Goal: Transaction & Acquisition: Download file/media

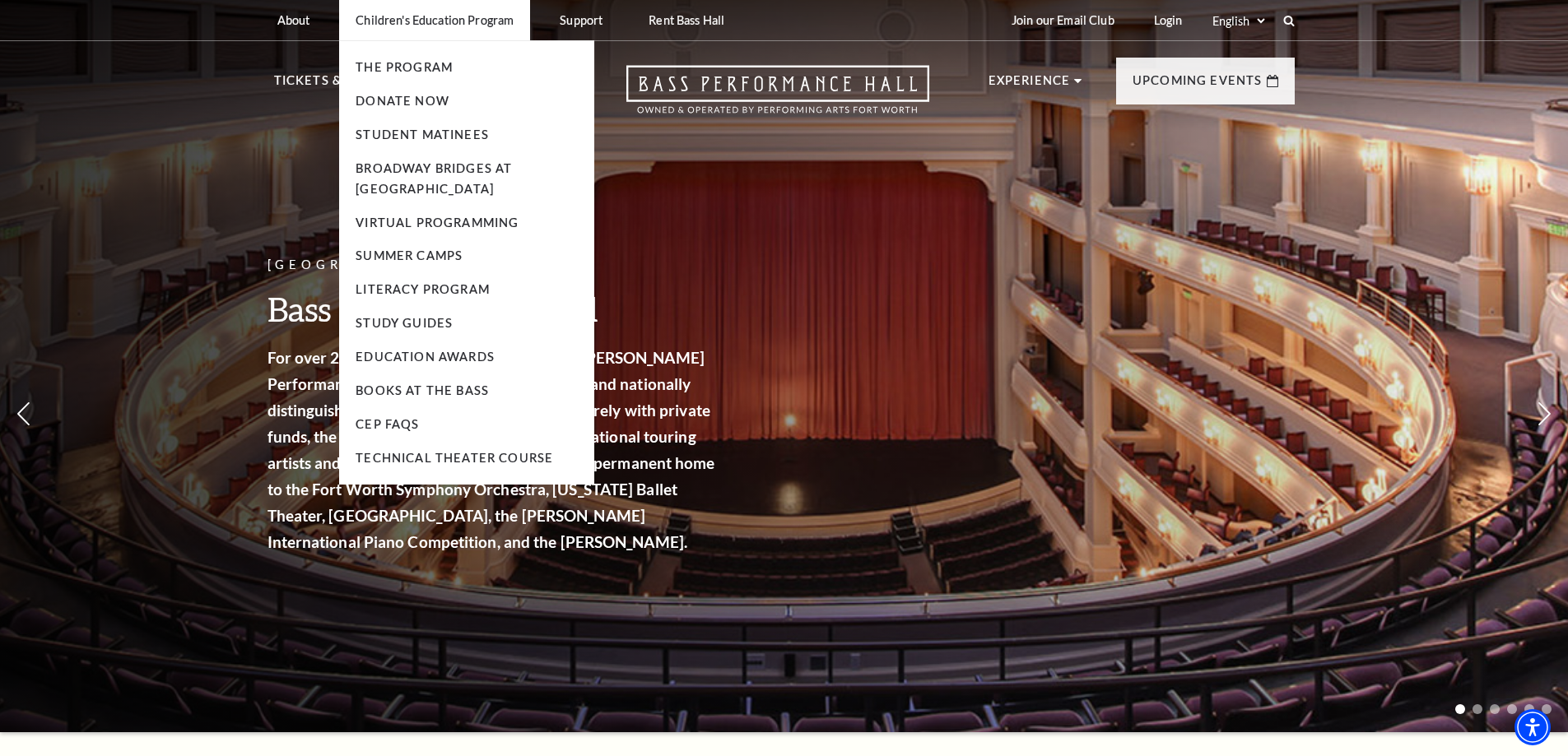
click at [463, 20] on p "Children's Education Program" at bounding box center [434, 20] width 158 height 14
click at [416, 72] on link "The Program" at bounding box center [404, 67] width 97 height 14
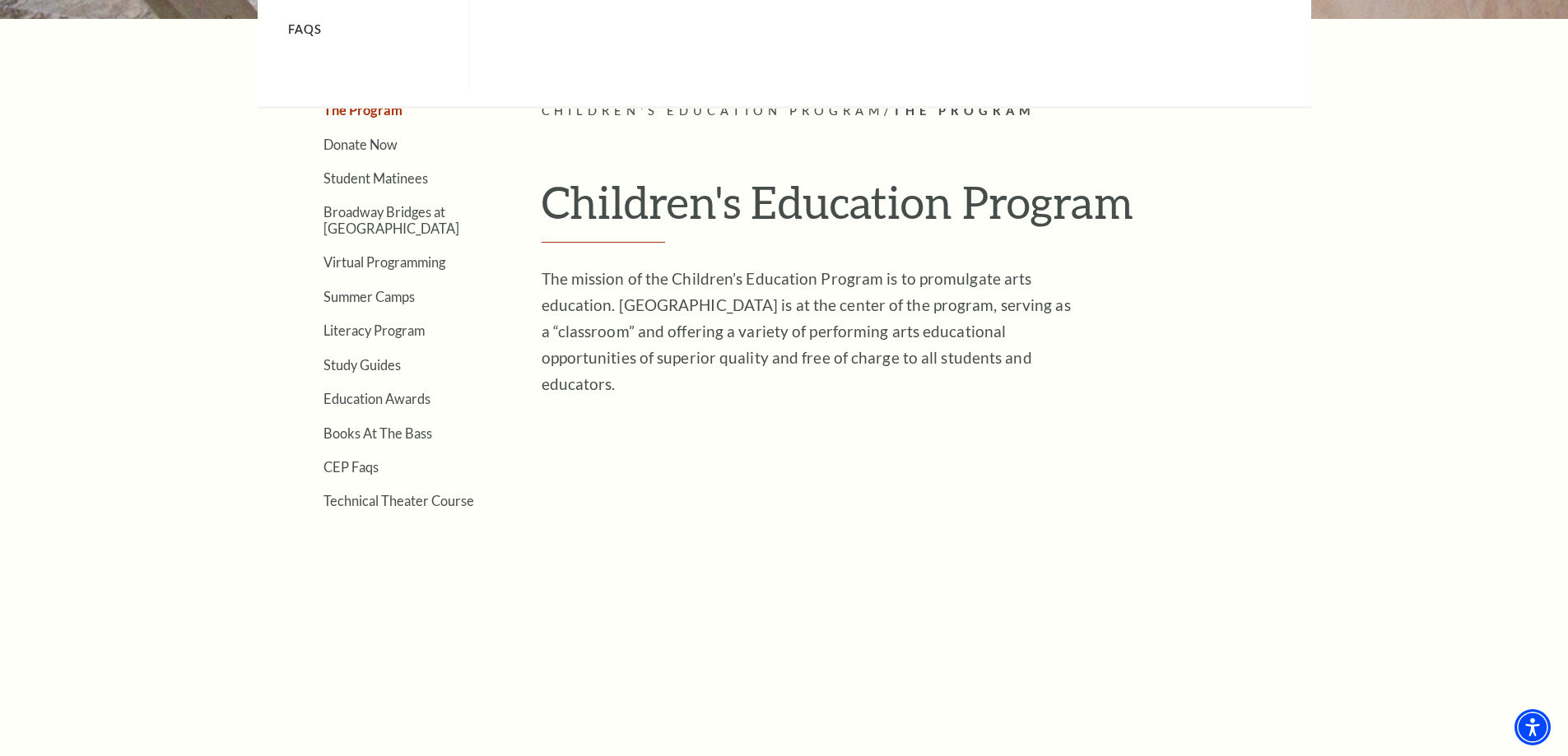
scroll to position [411, 0]
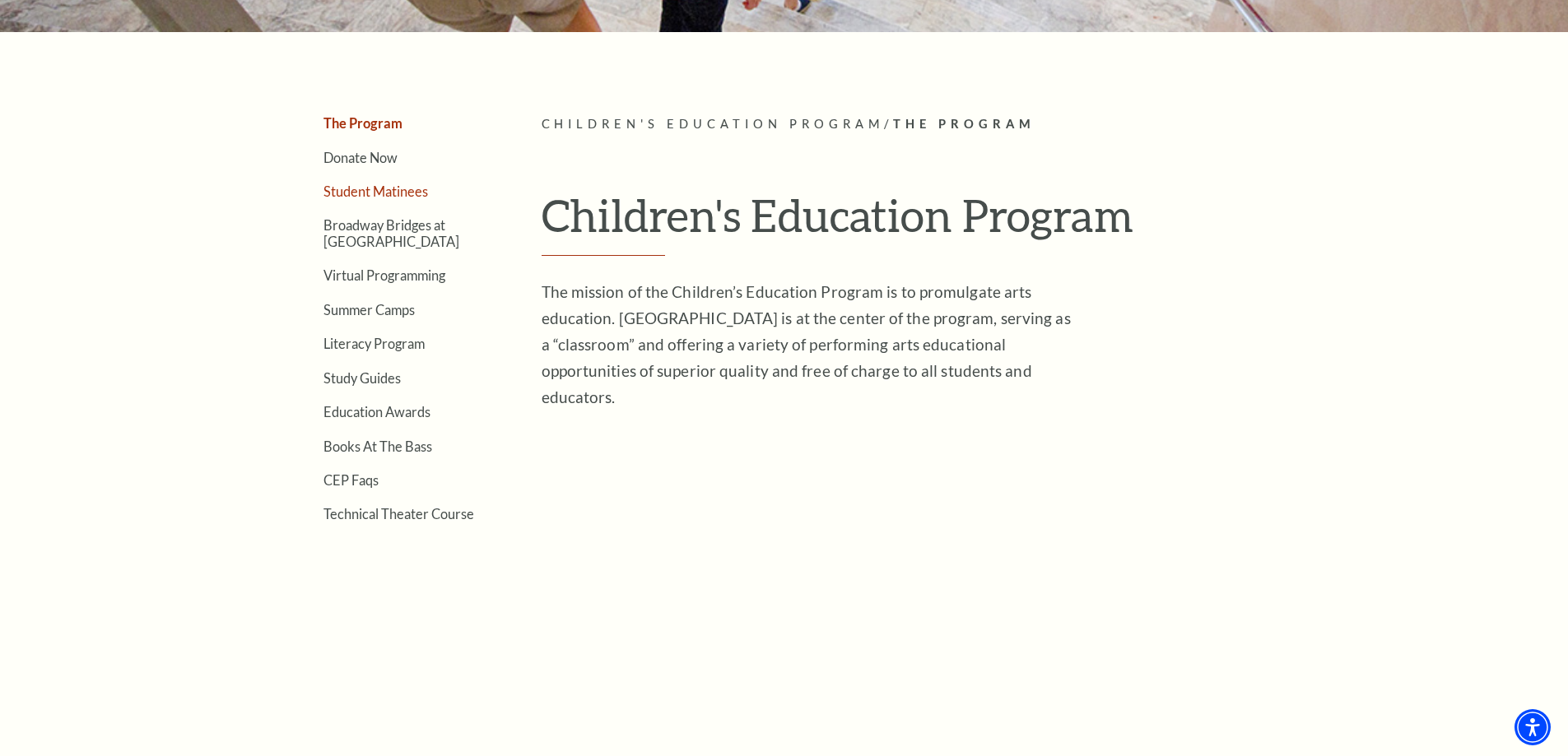
click at [341, 189] on link "Student Matinees" at bounding box center [376, 191] width 105 height 15
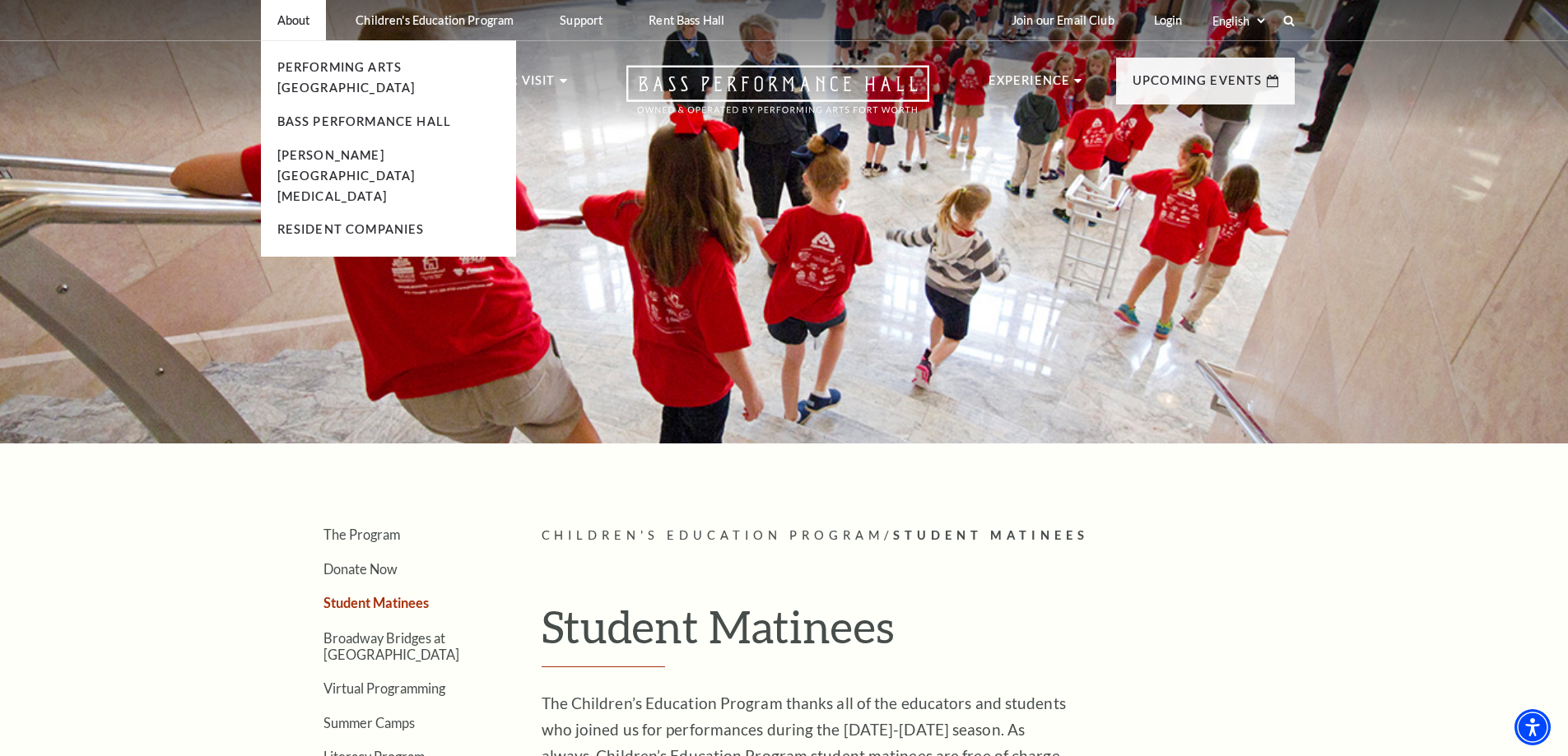
click at [336, 112] on li "Bass Performance Hall" at bounding box center [388, 122] width 223 height 20
click at [346, 115] on link "Bass Performance Hall" at bounding box center [364, 121] width 174 height 14
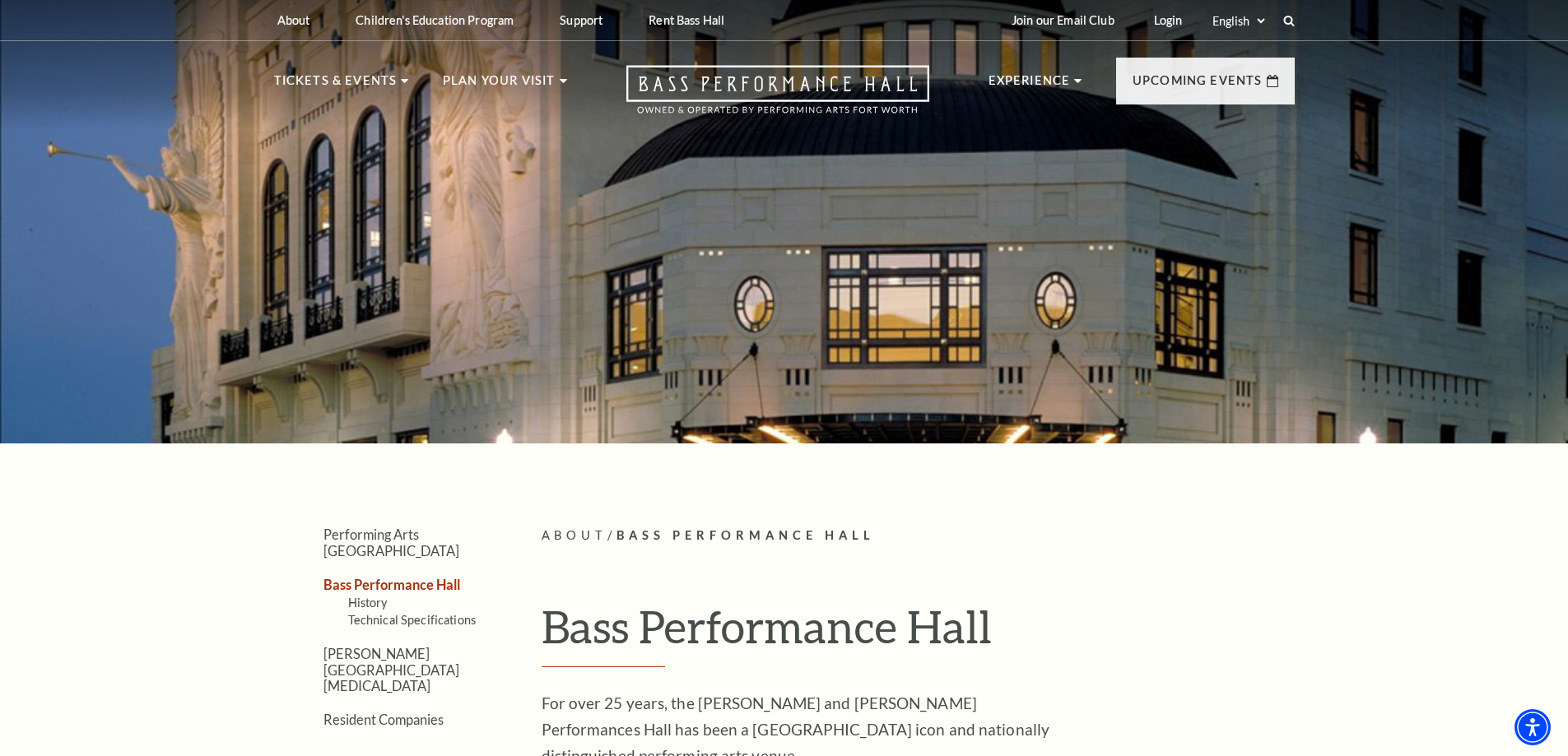
drag, startPoint x: 1243, startPoint y: 443, endPoint x: 679, endPoint y: 180, distance: 622.3
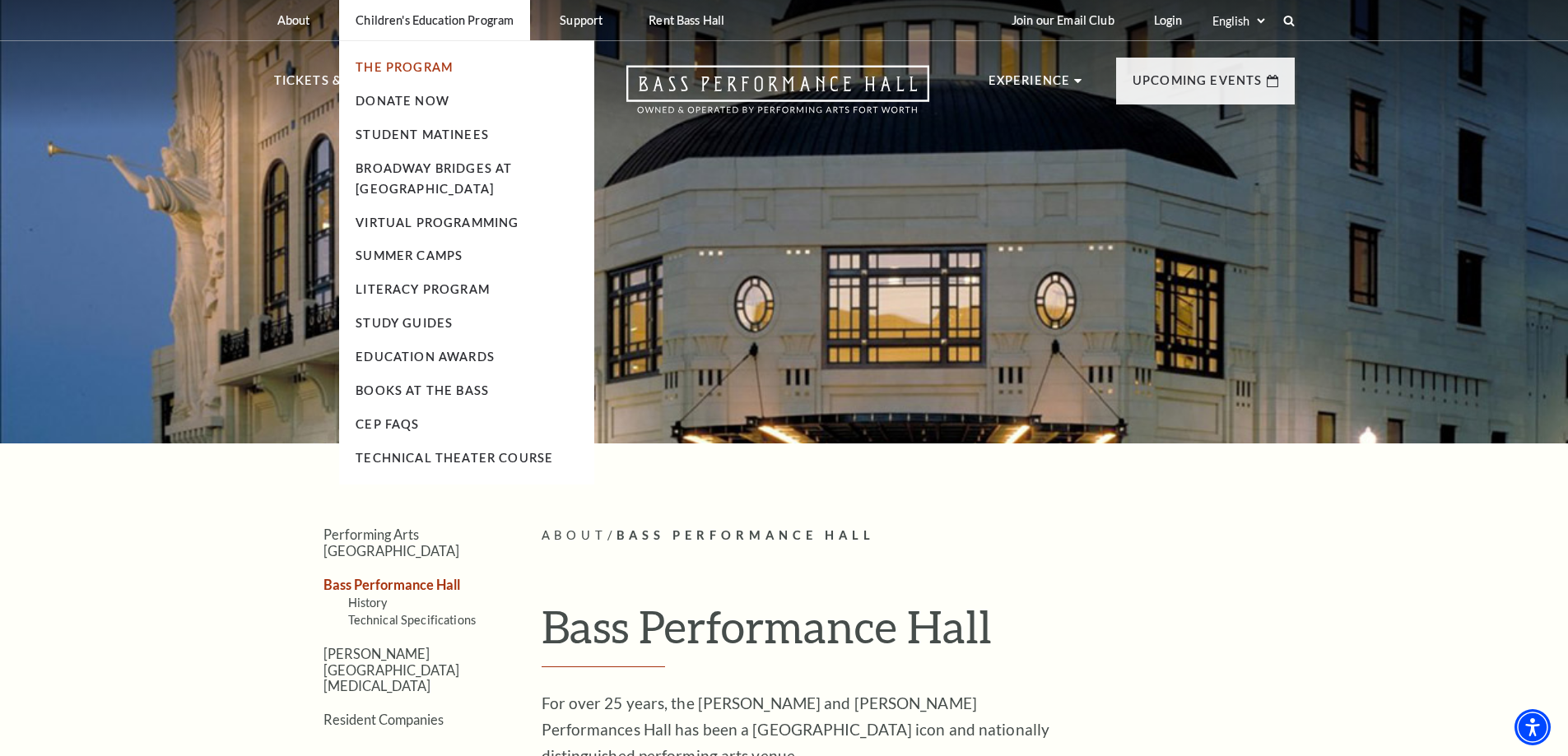
click at [400, 71] on link "The Program" at bounding box center [404, 67] width 97 height 14
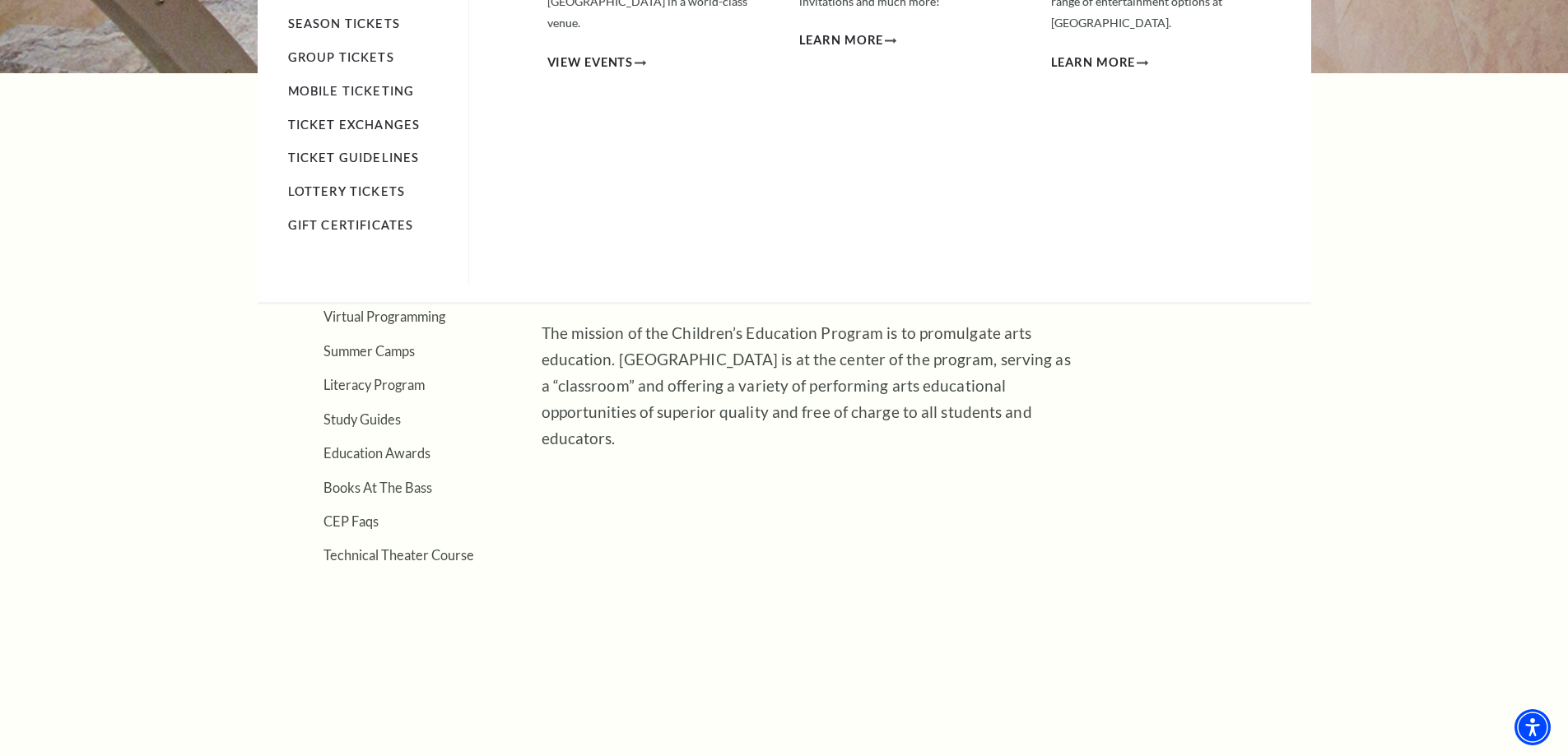
scroll to position [411, 0]
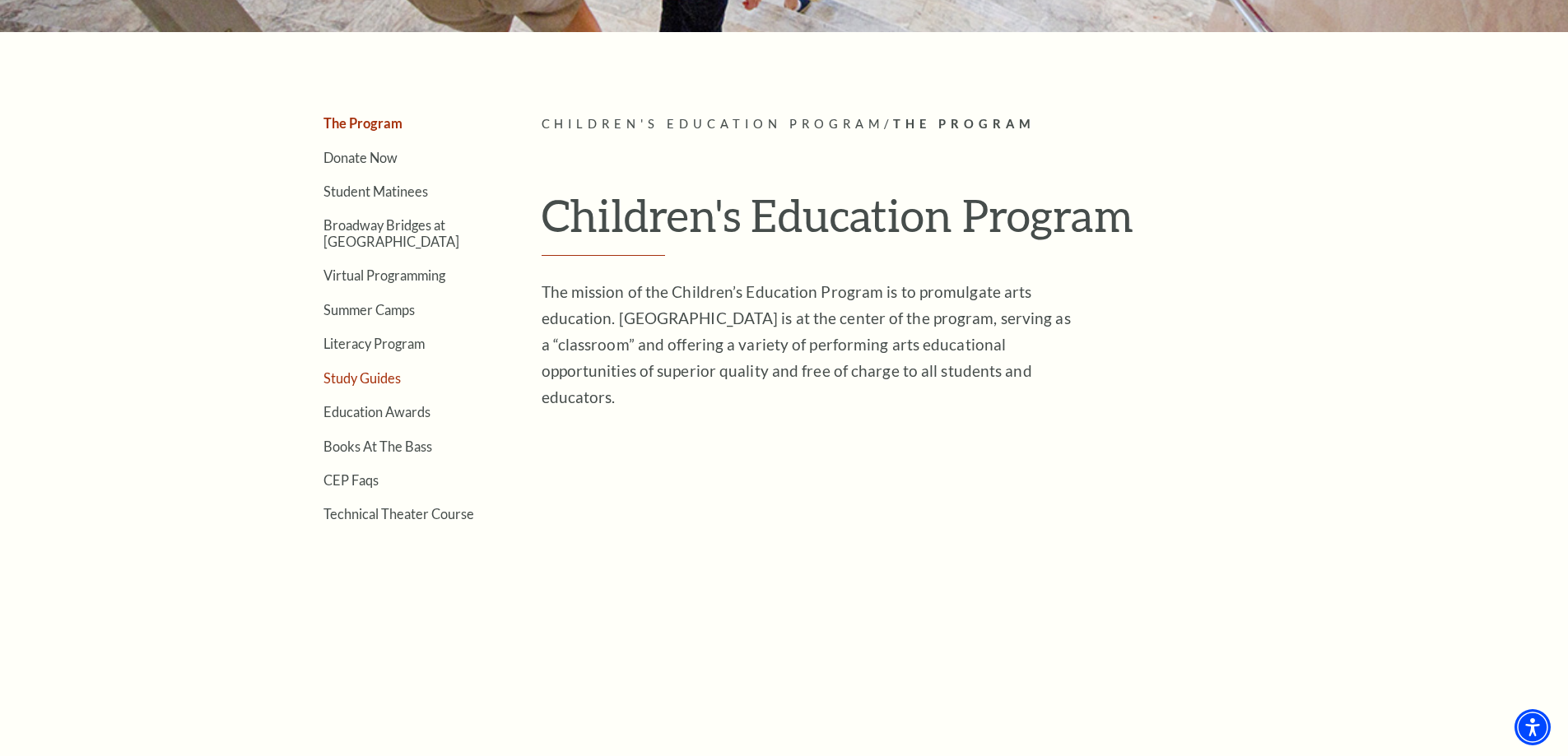
click at [374, 382] on link "Study Guides" at bounding box center [362, 378] width 77 height 15
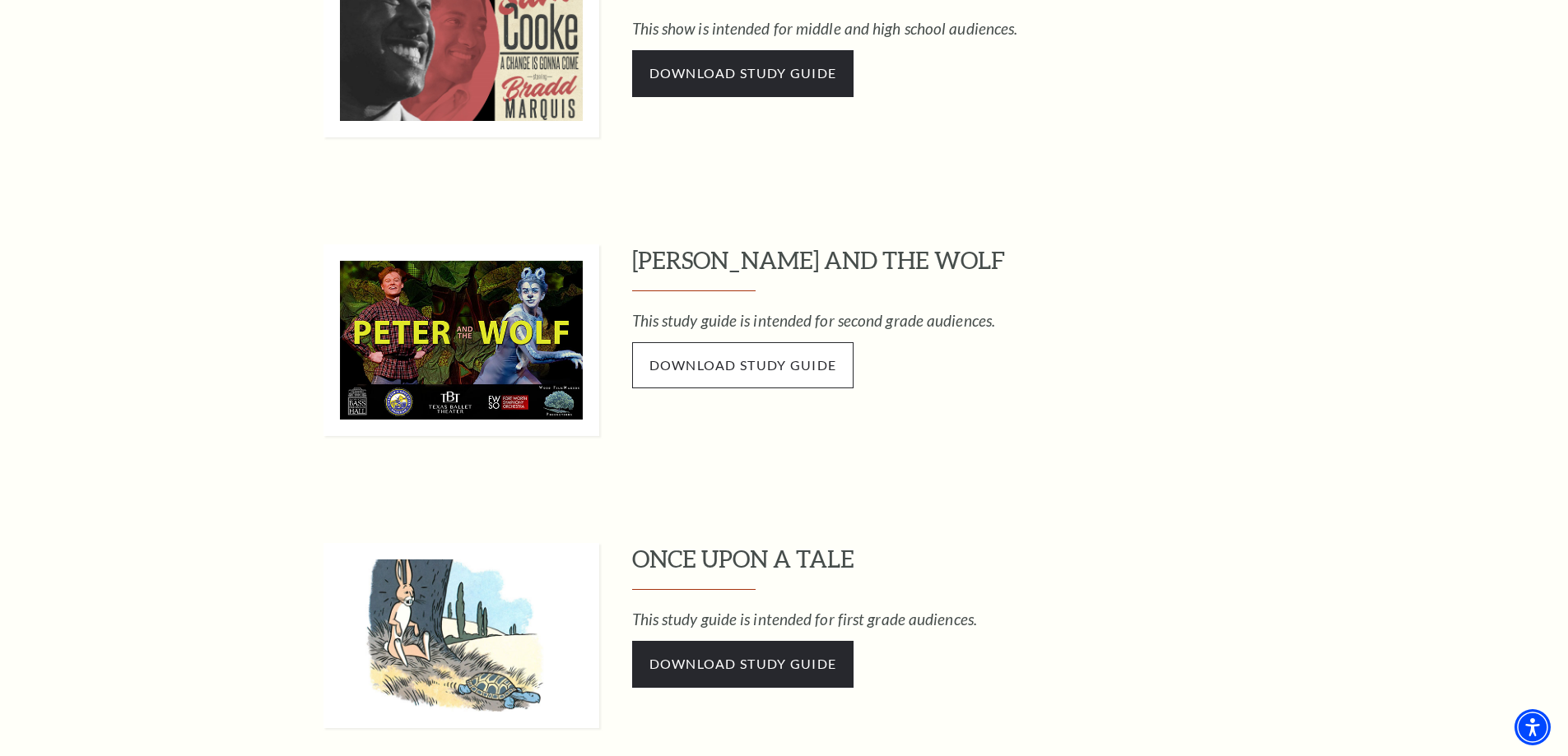
scroll to position [2304, 0]
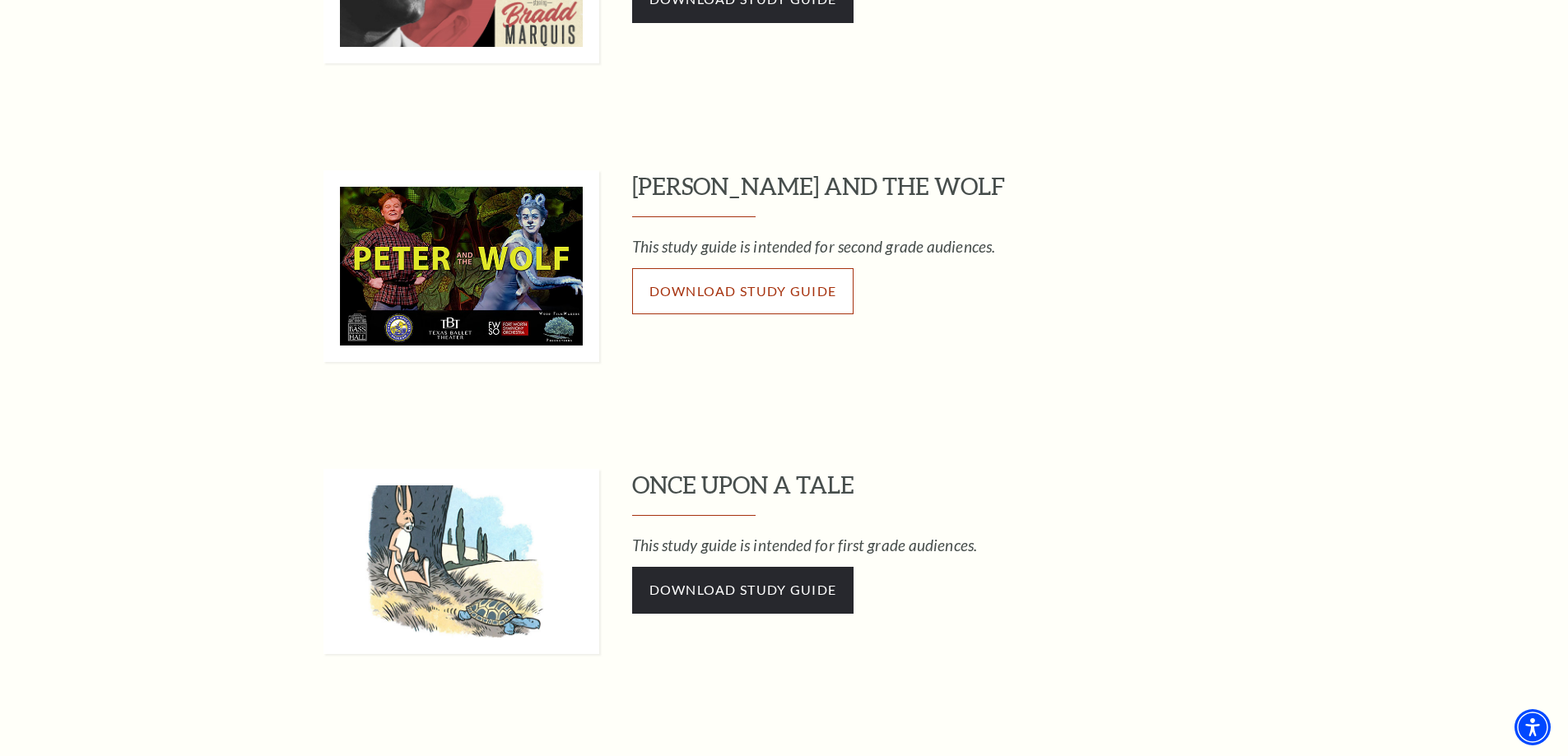
click at [657, 296] on span "Download Study Guide" at bounding box center [743, 291] width 188 height 15
